Goal: Task Accomplishment & Management: Use online tool/utility

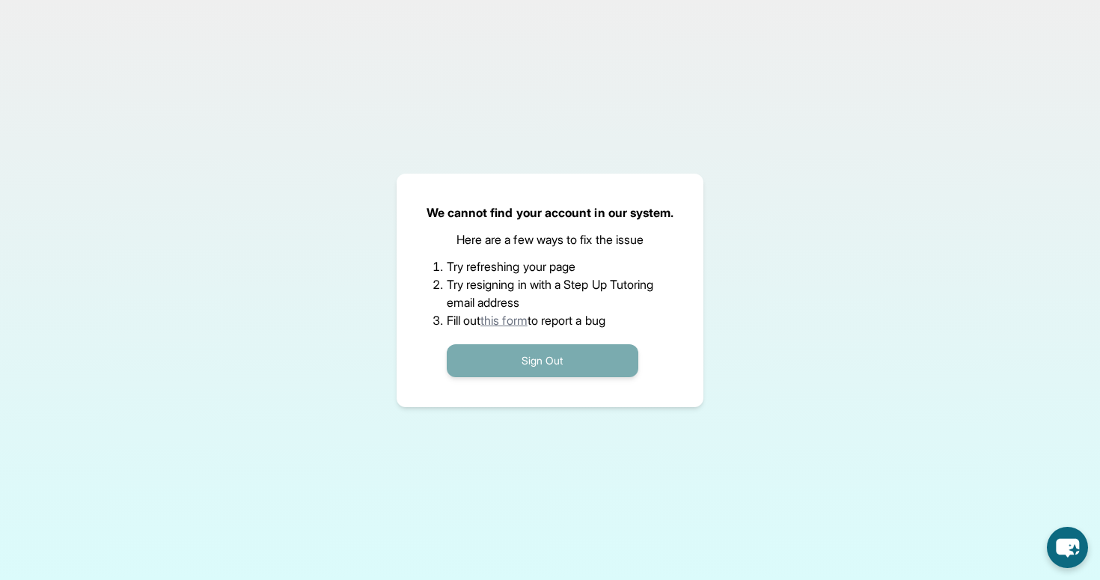
click at [572, 354] on button "Sign Out" at bounding box center [543, 360] width 192 height 33
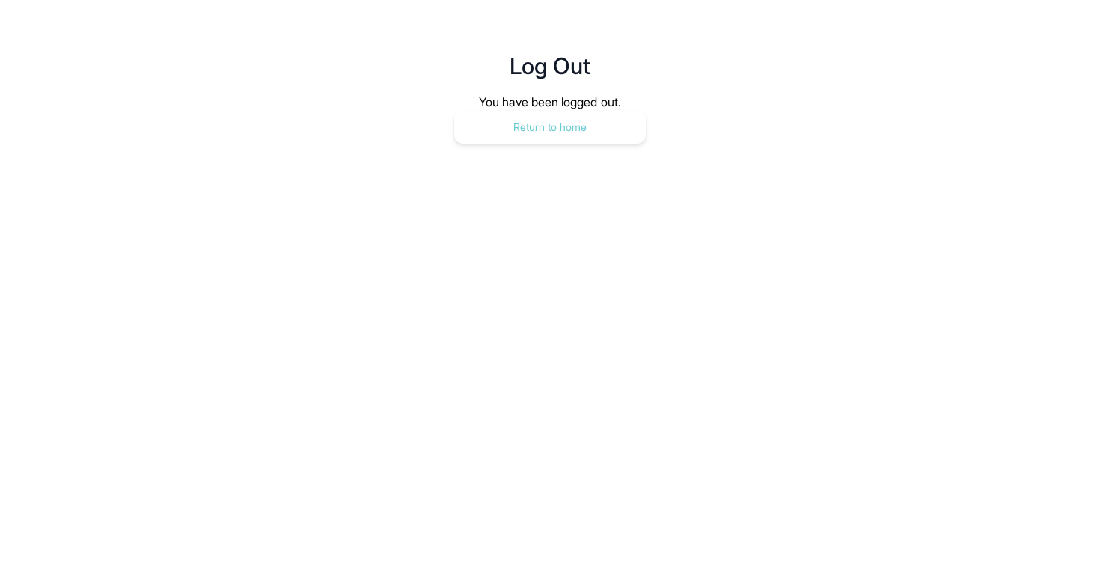
click at [531, 123] on button "Return to home" at bounding box center [550, 127] width 192 height 33
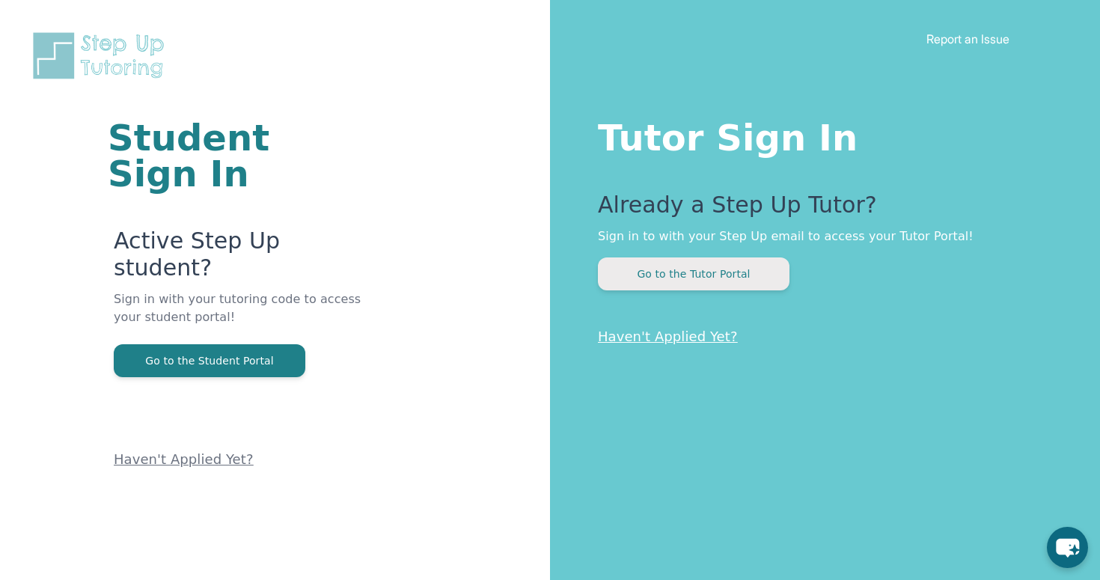
click at [726, 260] on button "Go to the Tutor Portal" at bounding box center [694, 273] width 192 height 33
click at [703, 266] on button "Go to the Tutor Portal" at bounding box center [694, 273] width 192 height 33
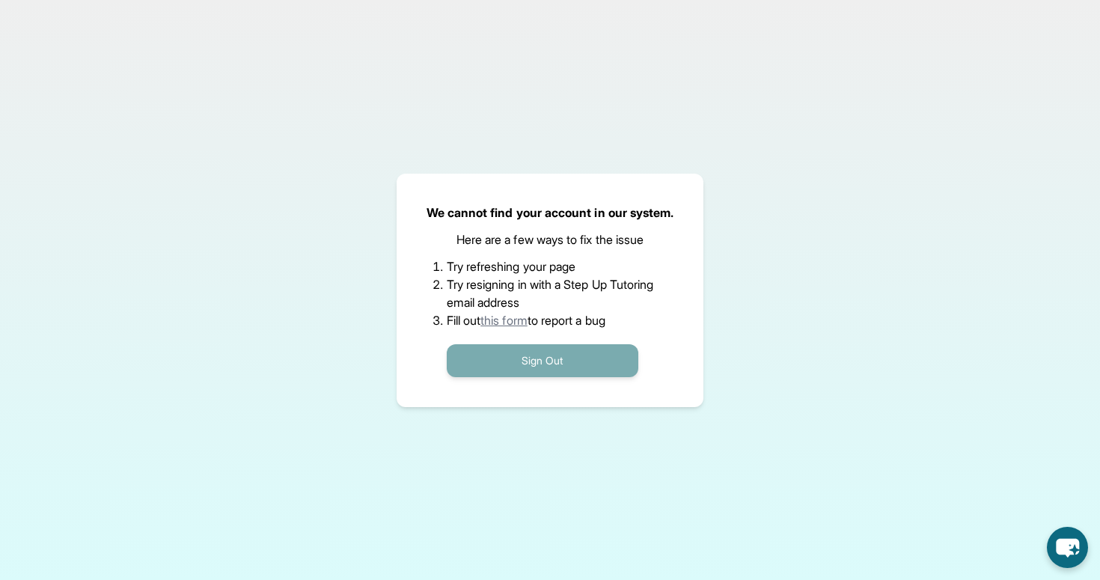
click at [504, 370] on button "Sign Out" at bounding box center [543, 360] width 192 height 33
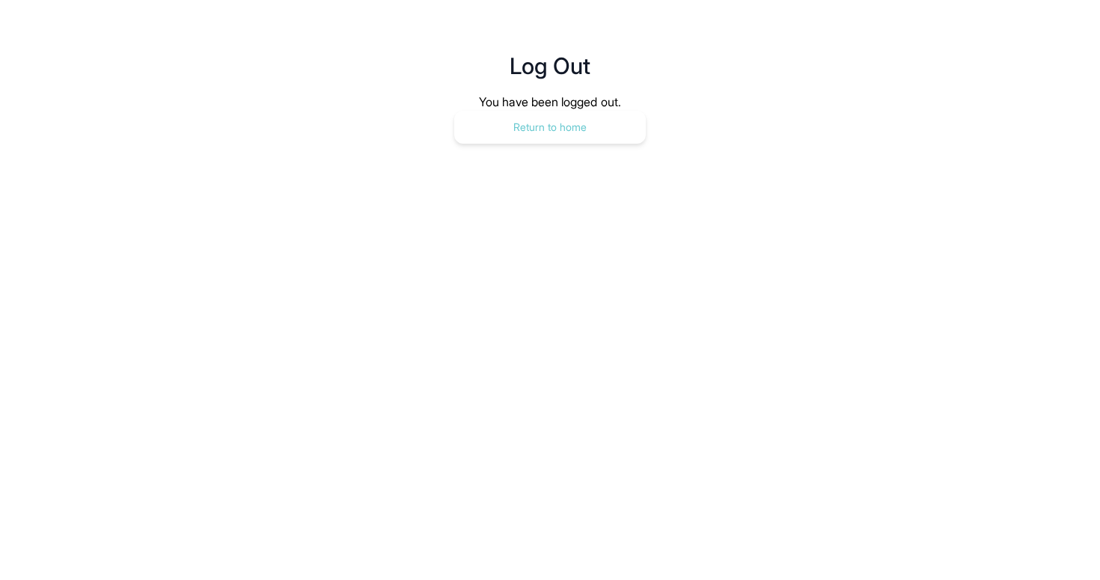
click at [538, 124] on button "Return to home" at bounding box center [550, 127] width 192 height 33
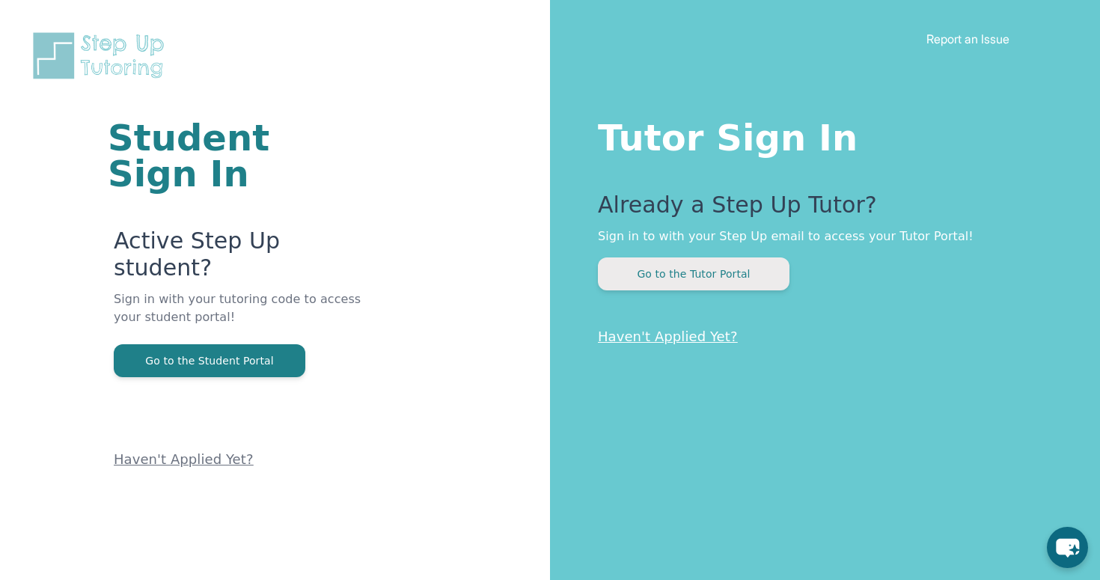
click at [685, 261] on button "Go to the Tutor Portal" at bounding box center [694, 273] width 192 height 33
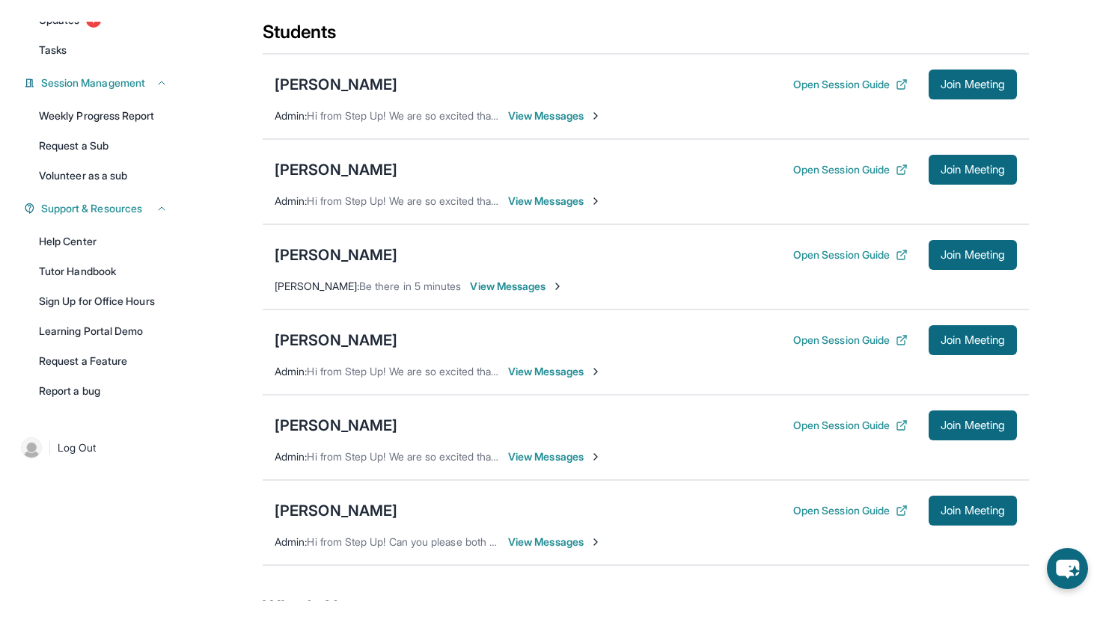
scroll to position [208, 0]
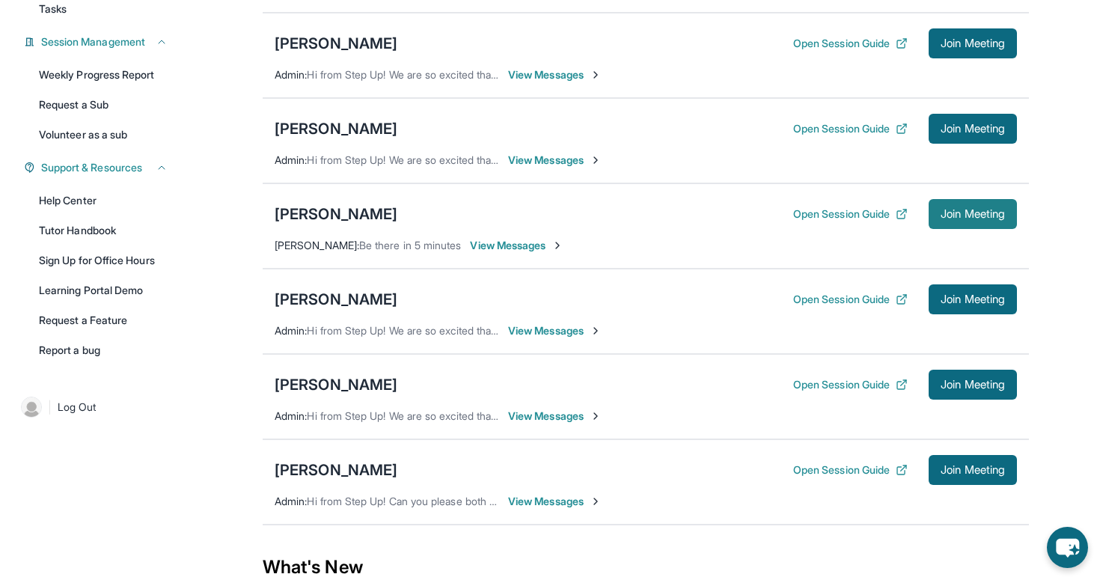
click at [988, 216] on button "Join Meeting" at bounding box center [973, 214] width 88 height 30
